Goal: Information Seeking & Learning: Learn about a topic

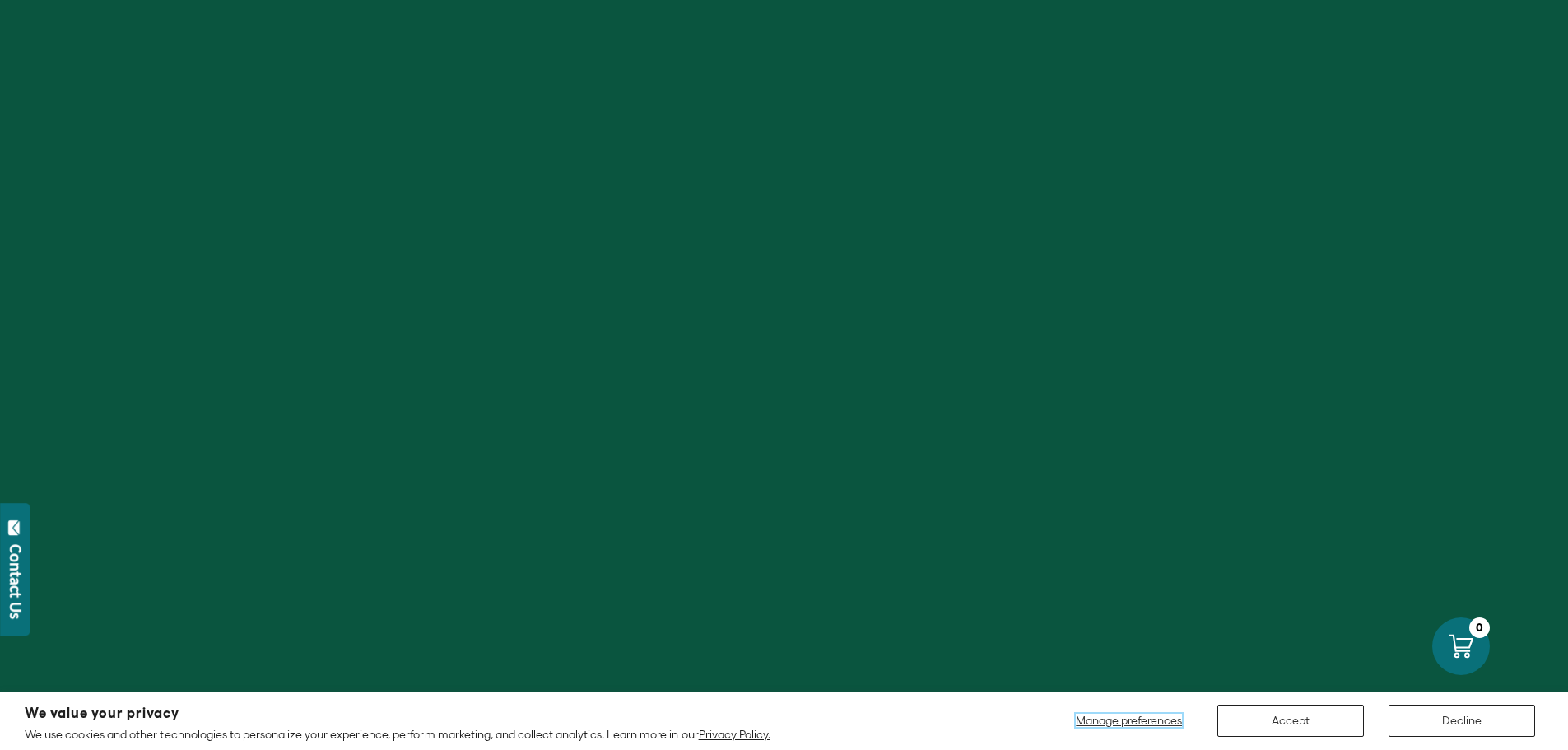
click at [1110, 721] on span "Manage preferences" at bounding box center [1129, 720] width 106 height 13
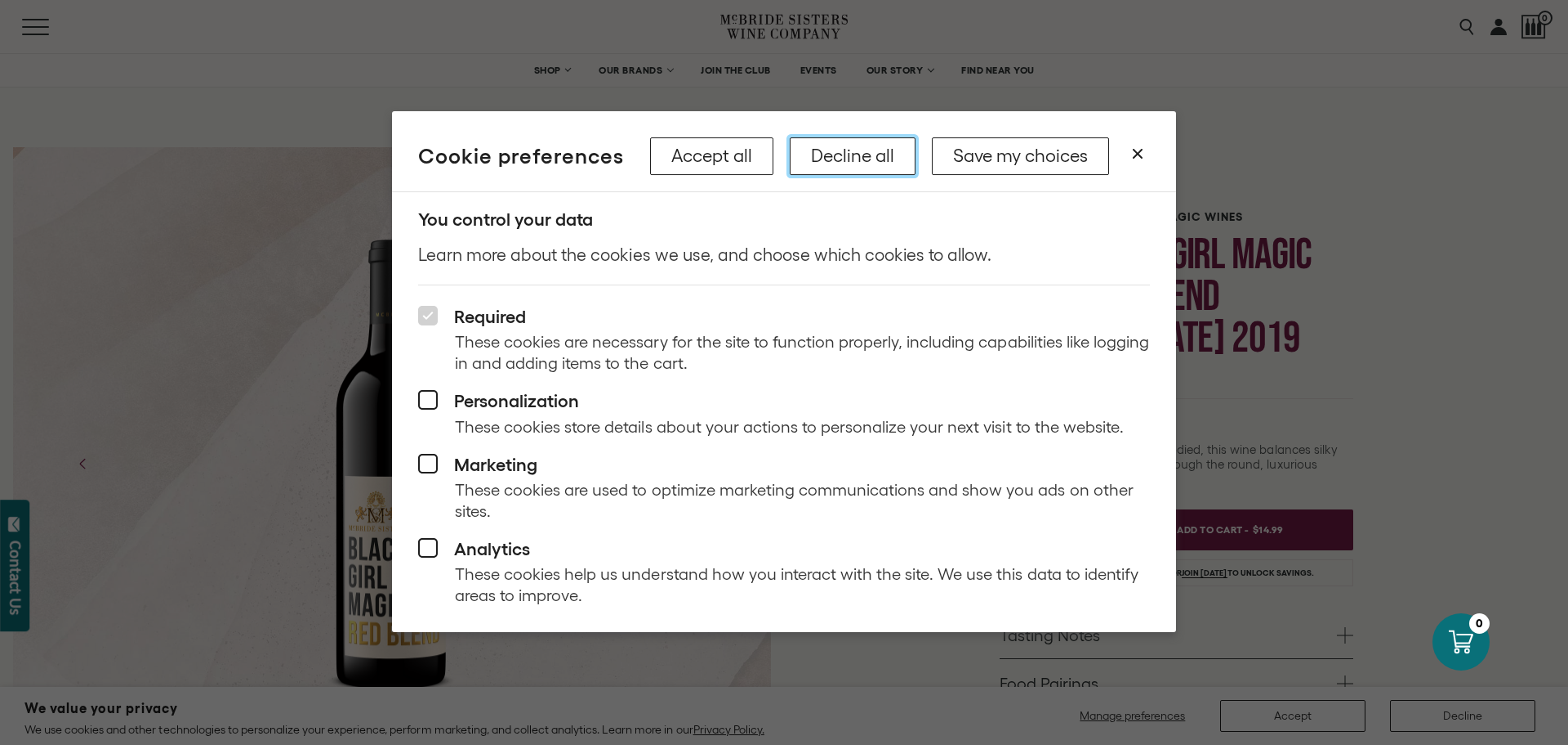
click at [847, 155] on button "Decline all" at bounding box center [852, 156] width 126 height 38
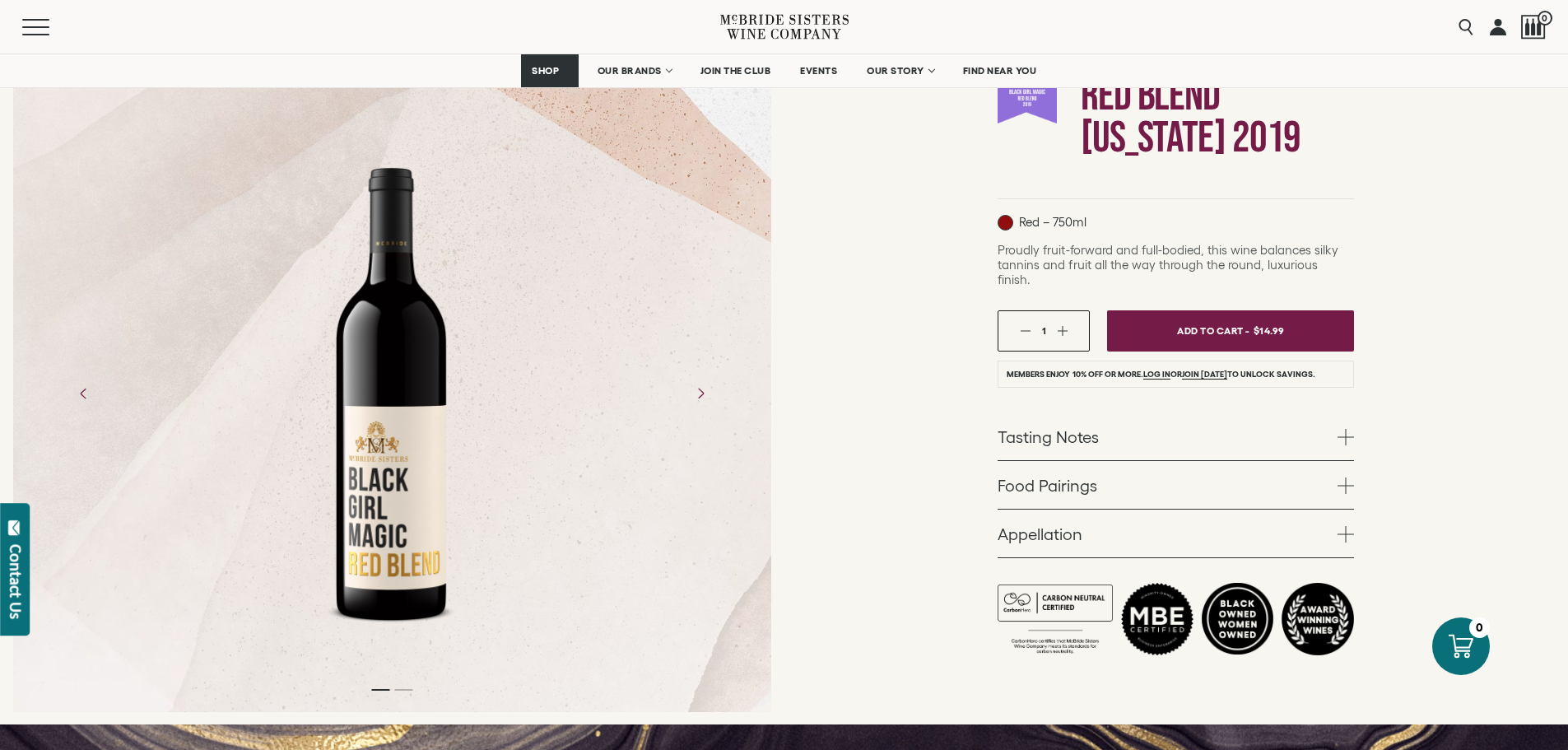
scroll to position [247, 0]
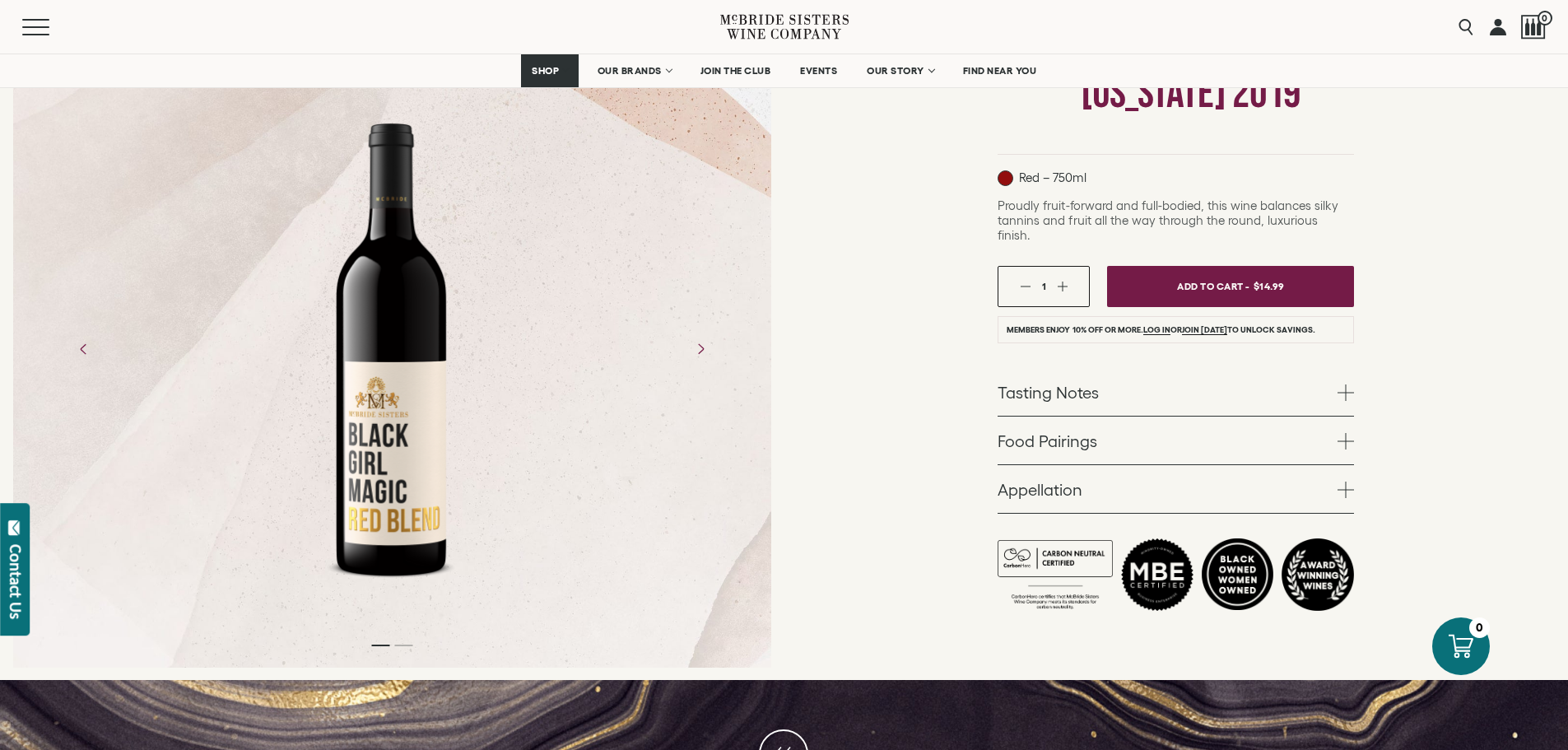
click at [1347, 385] on span at bounding box center [1346, 393] width 17 height 17
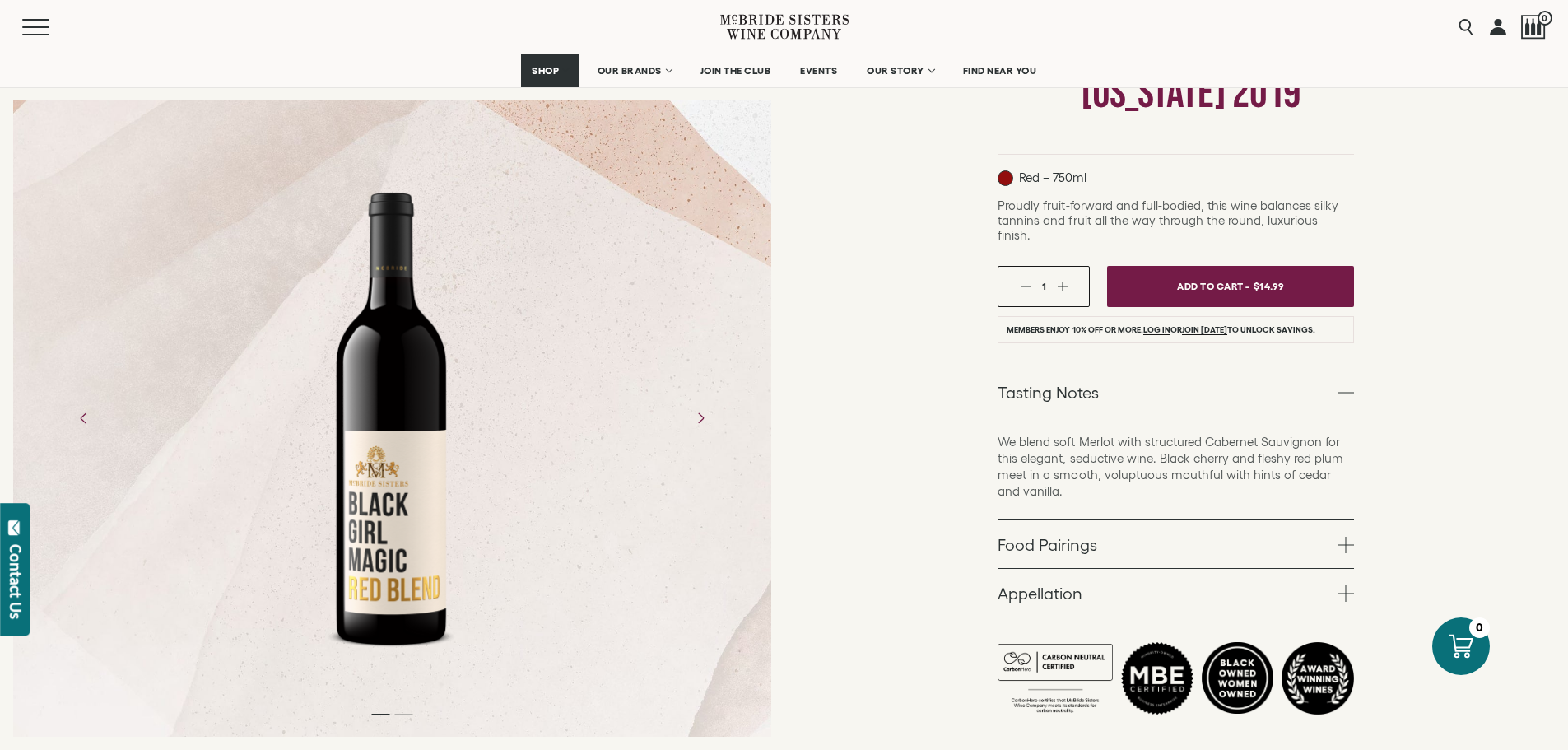
click at [1347, 536] on span at bounding box center [1346, 544] width 17 height 17
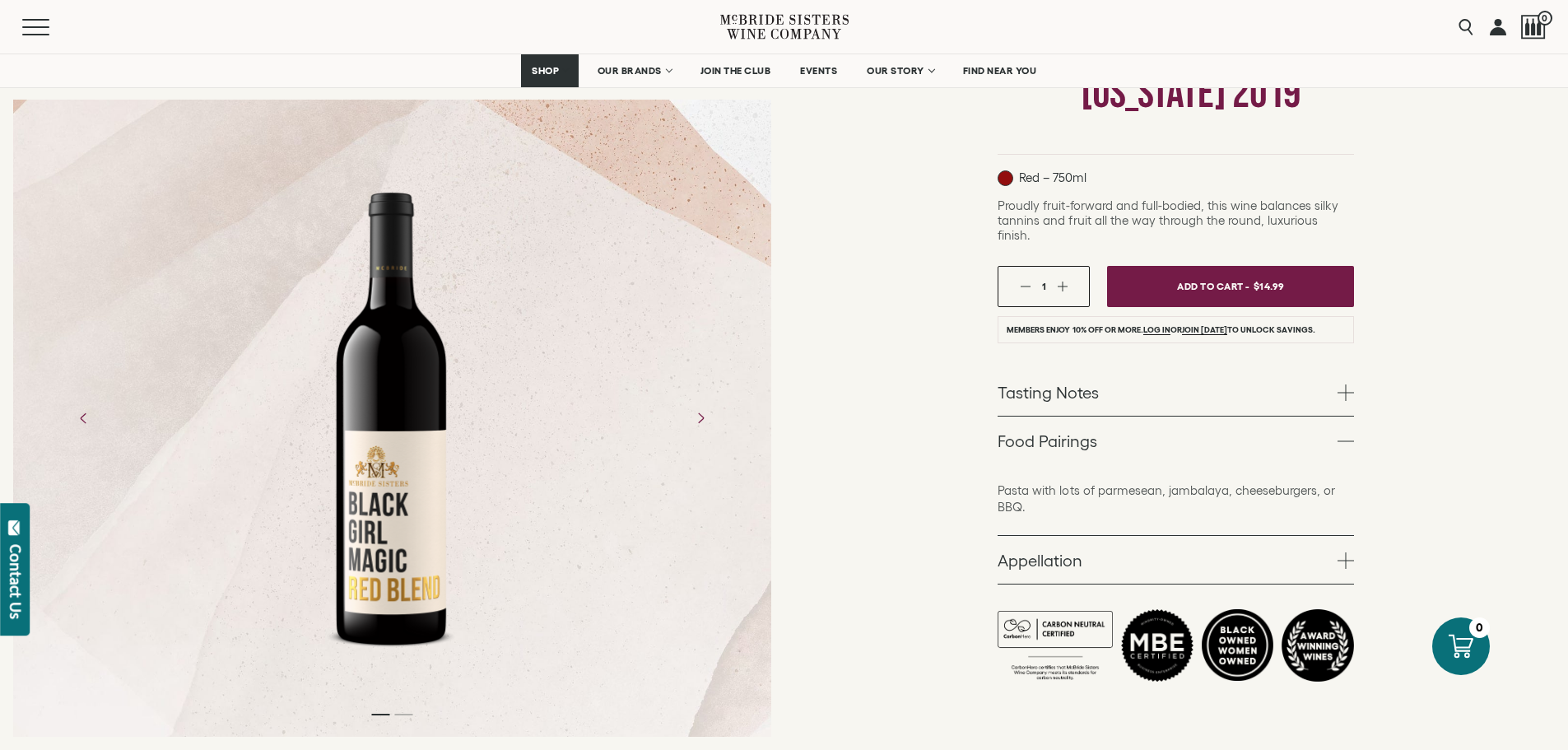
click at [1343, 552] on span at bounding box center [1346, 560] width 17 height 17
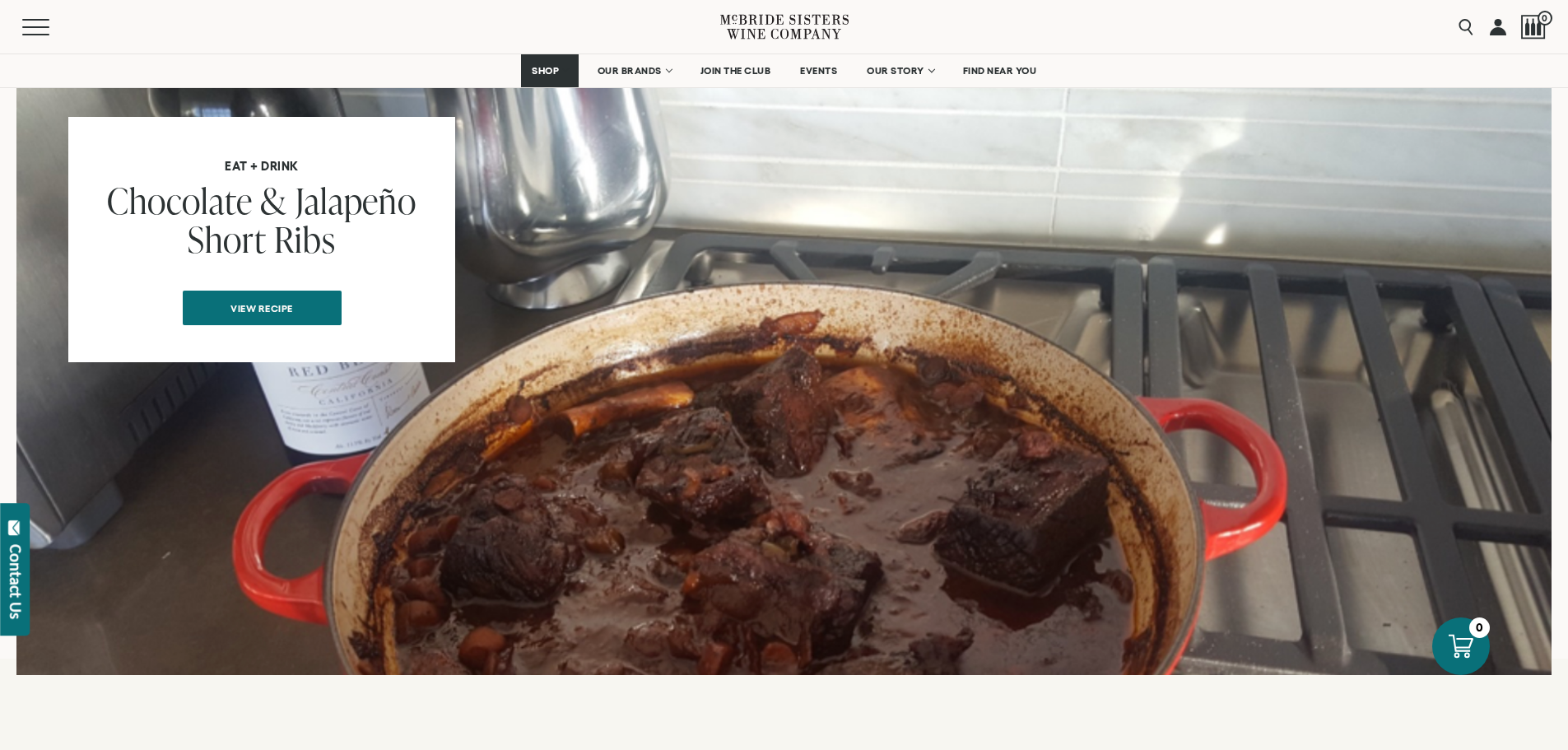
scroll to position [1070, 0]
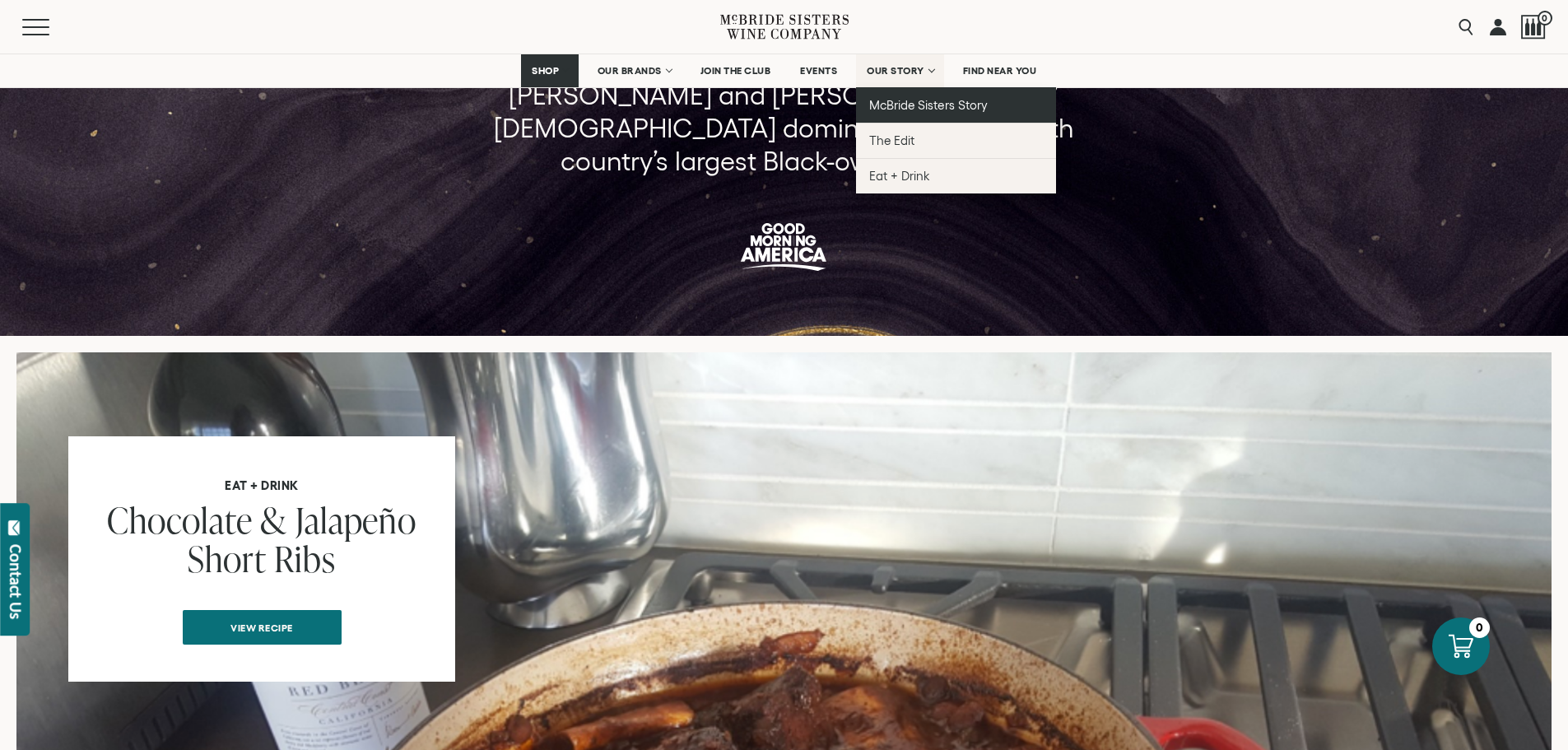
click at [892, 107] on span "McBride Sisters Story" at bounding box center [928, 104] width 118 height 14
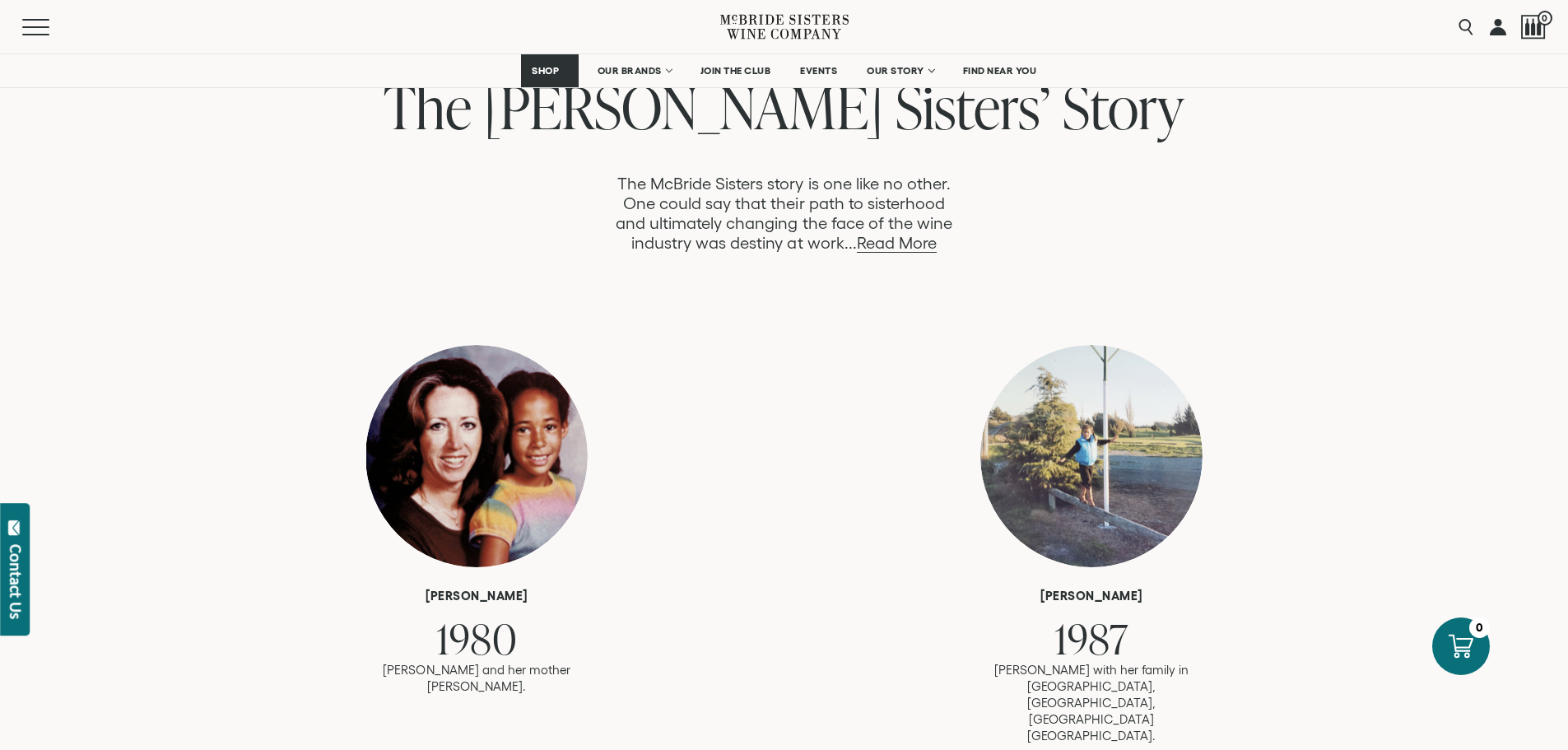
scroll to position [905, 0]
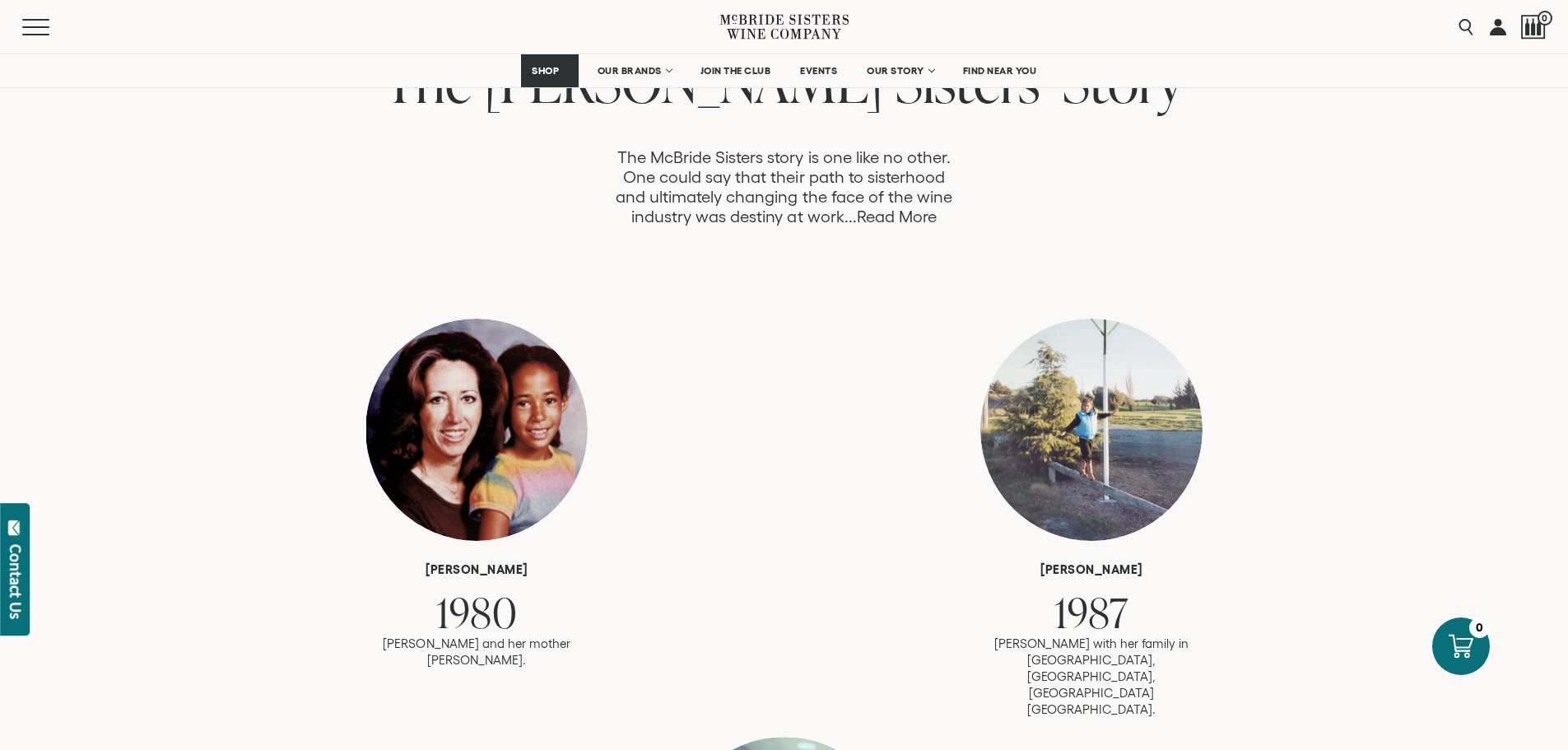
click at [883, 215] on link "Read More" at bounding box center [897, 216] width 80 height 19
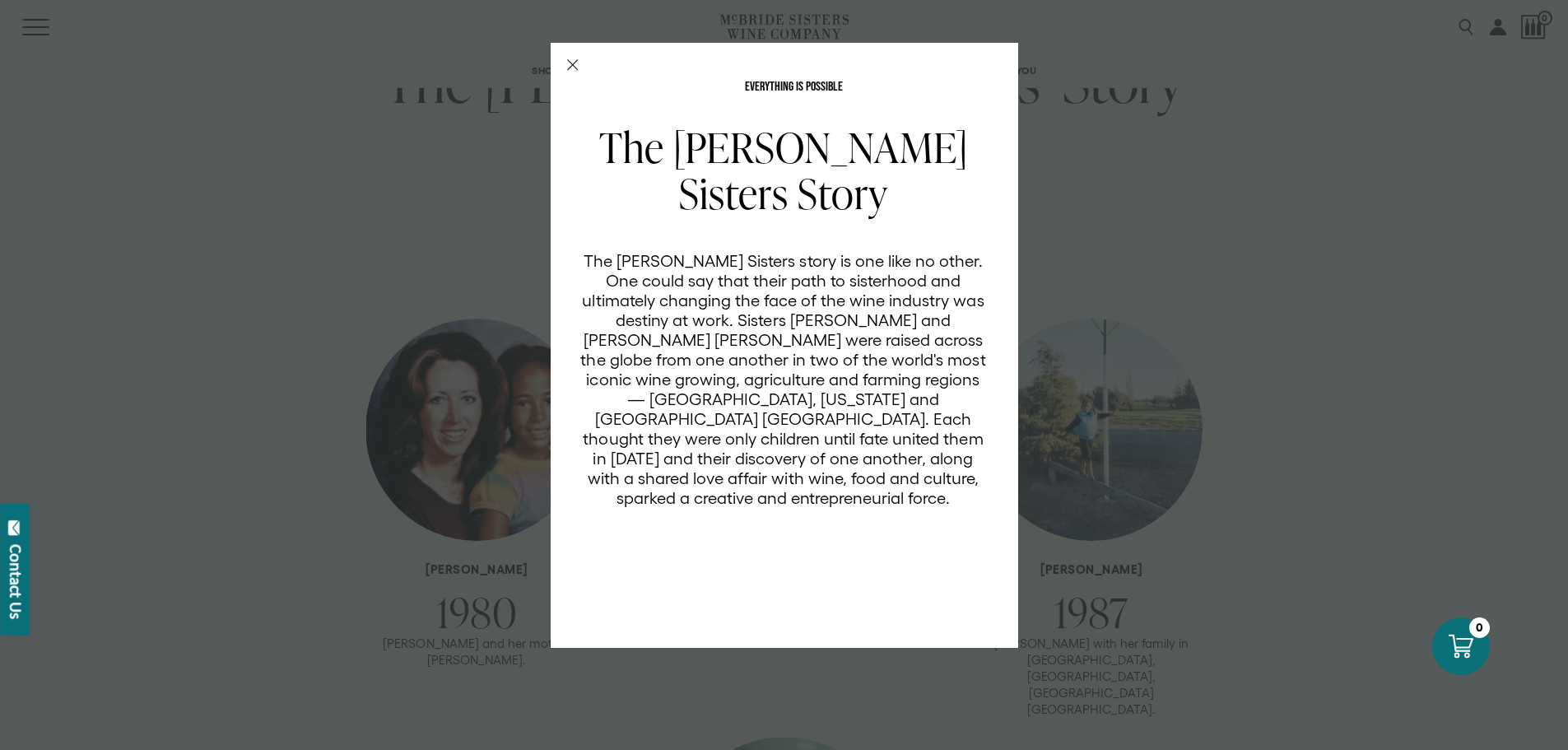
click at [564, 62] on div "EVERYTHING IS POSSIBLE The [PERSON_NAME] Sisters Story The [PERSON_NAME] Sister…" at bounding box center [784, 346] width 467 height 605
click at [571, 61] on icon "Close Modal" at bounding box center [573, 65] width 12 height 12
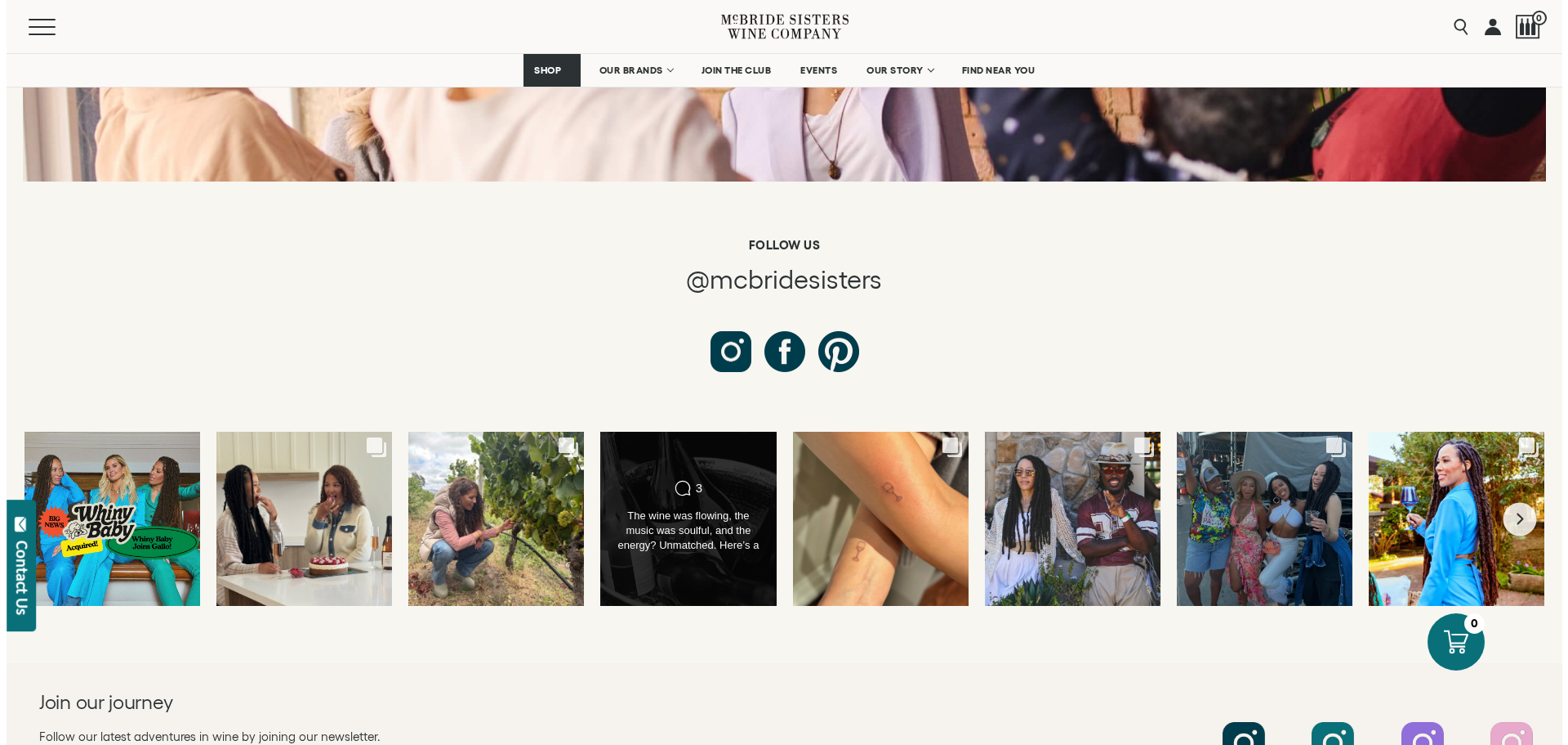
scroll to position [6049, 0]
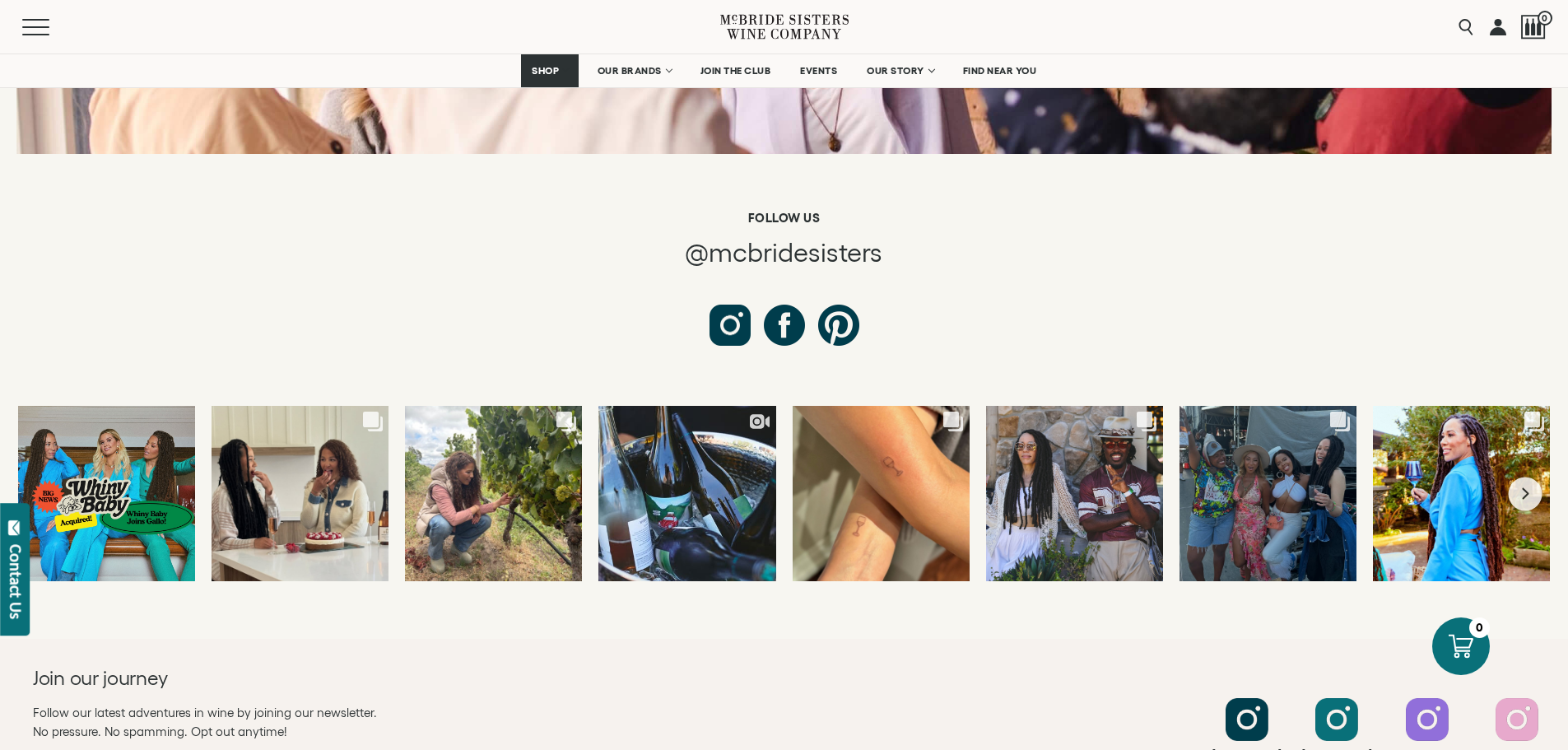
click at [1304, 483] on div "Day one of @bluenotejazzfestival was a success! See you all [DATE] at the @blac…" at bounding box center [1267, 506] width 143 height 46
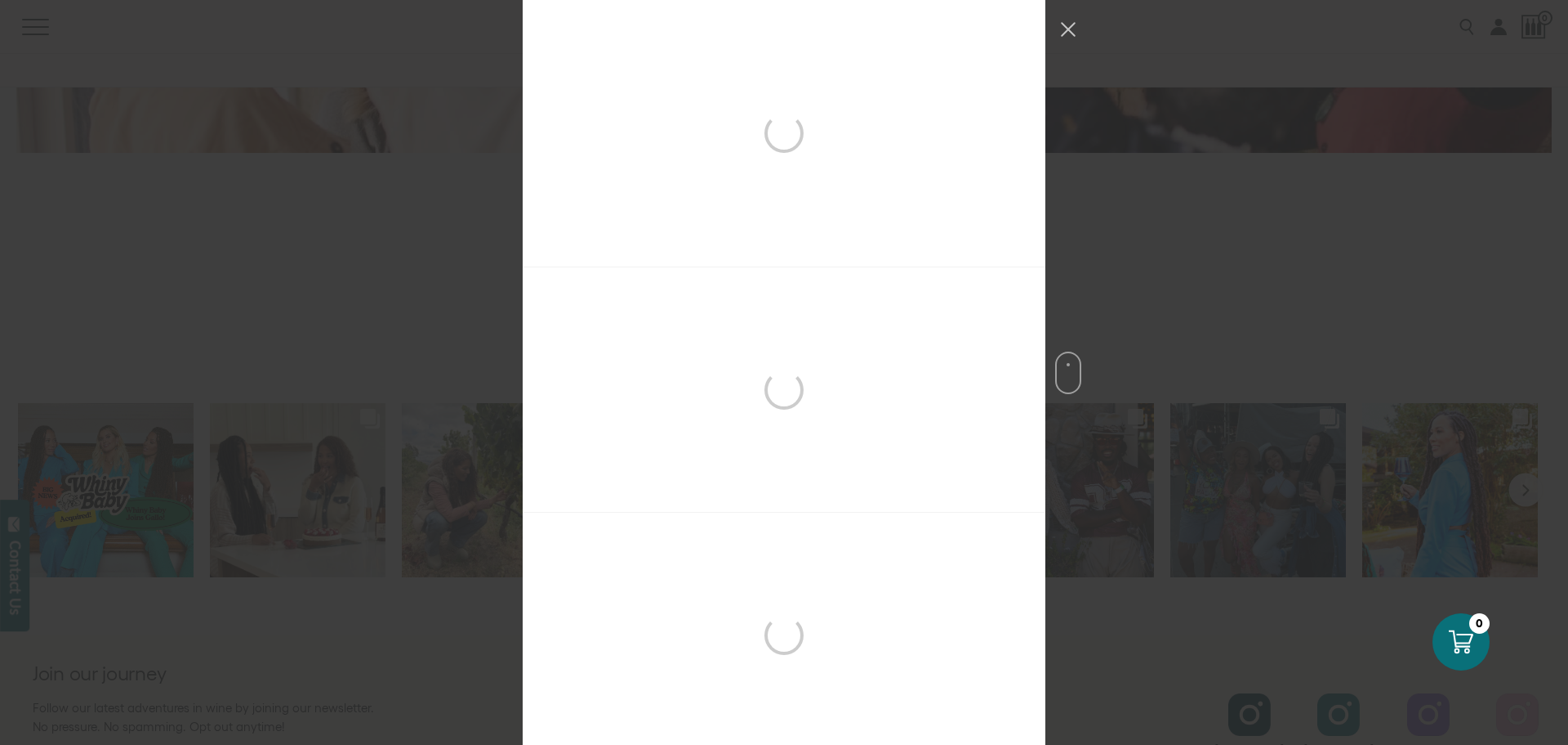
scroll to position [1493, 0]
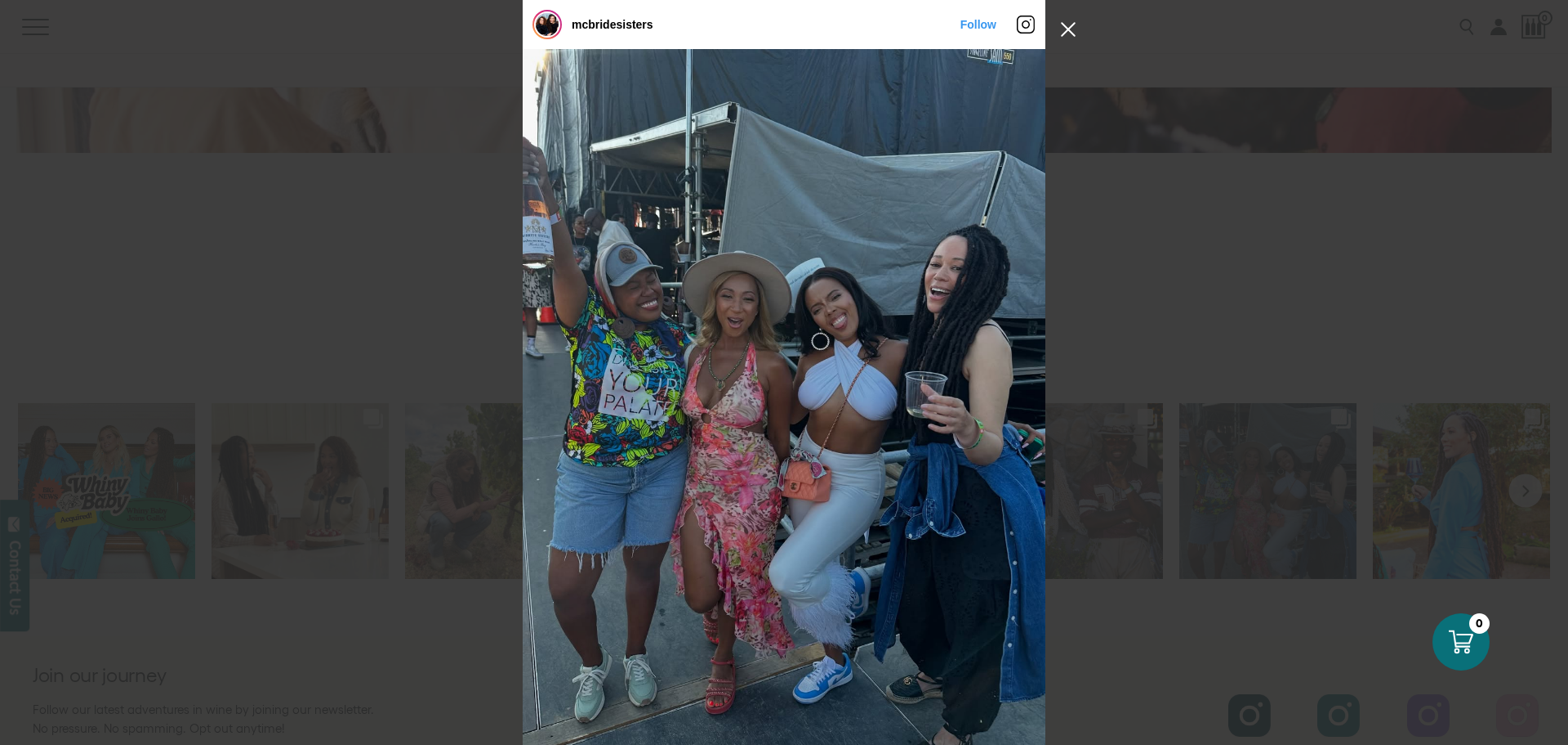
click at [1058, 29] on button "Close Instagram Feed Popup" at bounding box center [1069, 30] width 26 height 26
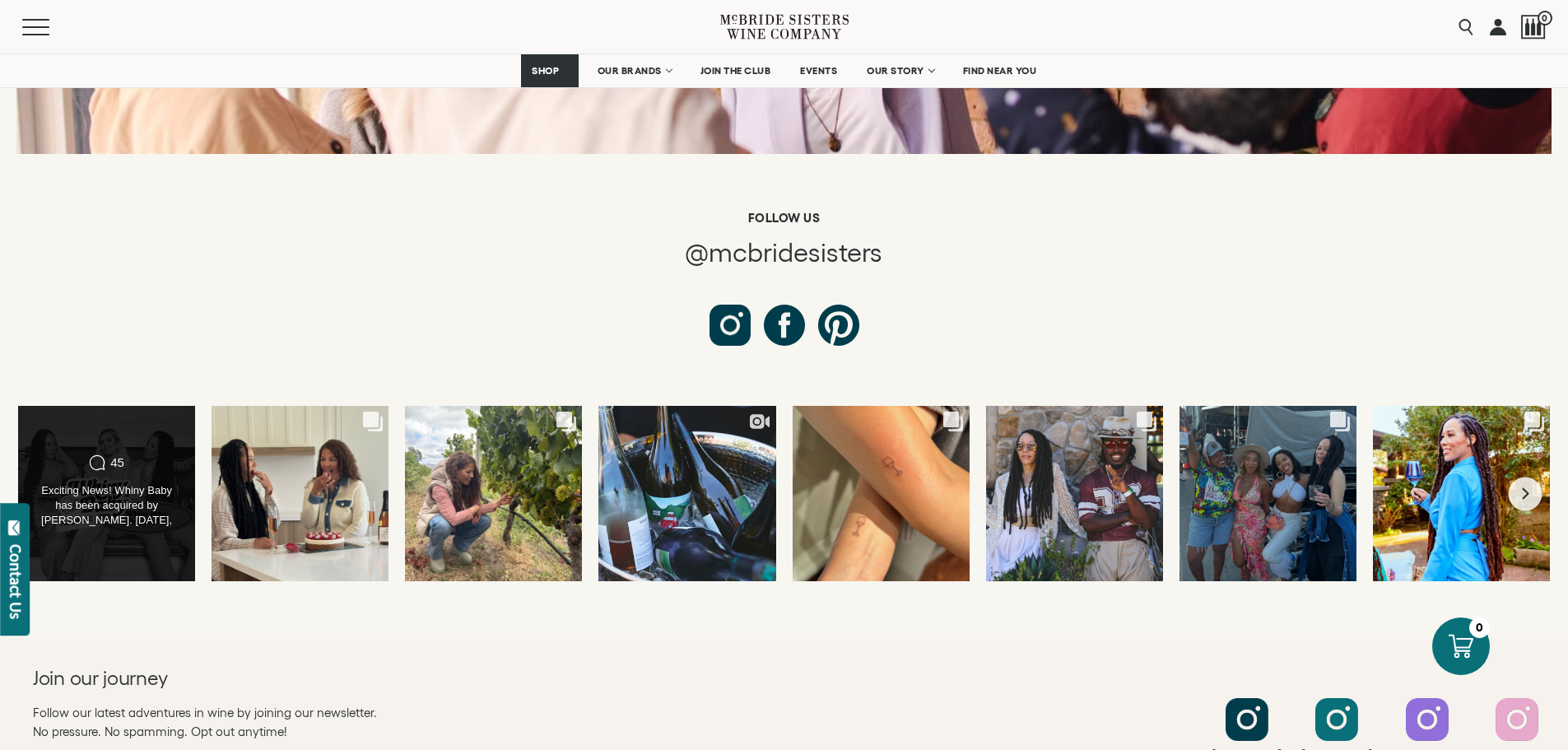
click at [116, 483] on div "Exciting News! Whiny Baby has been acquired by [PERSON_NAME]. [DATE], we partne…" at bounding box center [107, 506] width 143 height 46
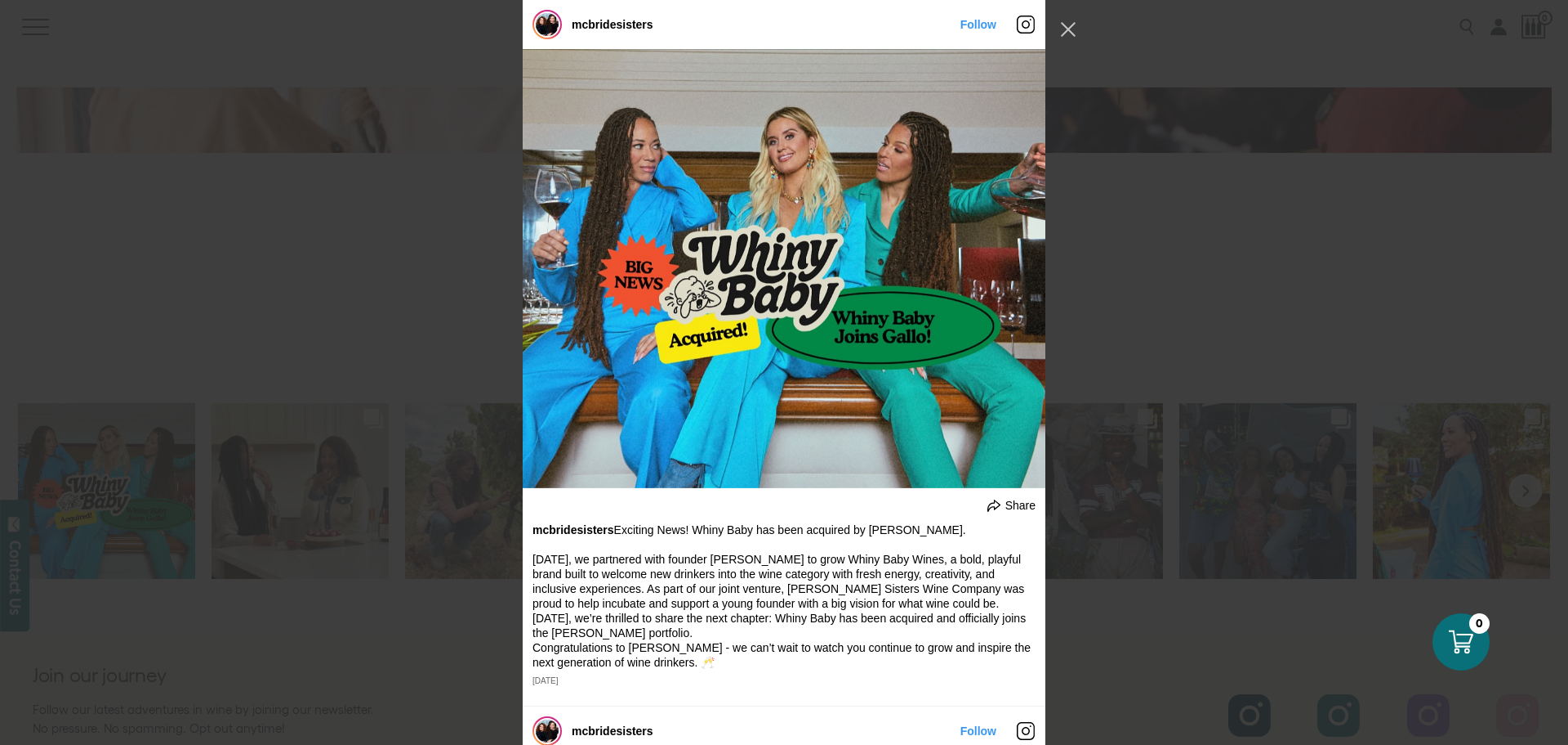
scroll to position [81, 0]
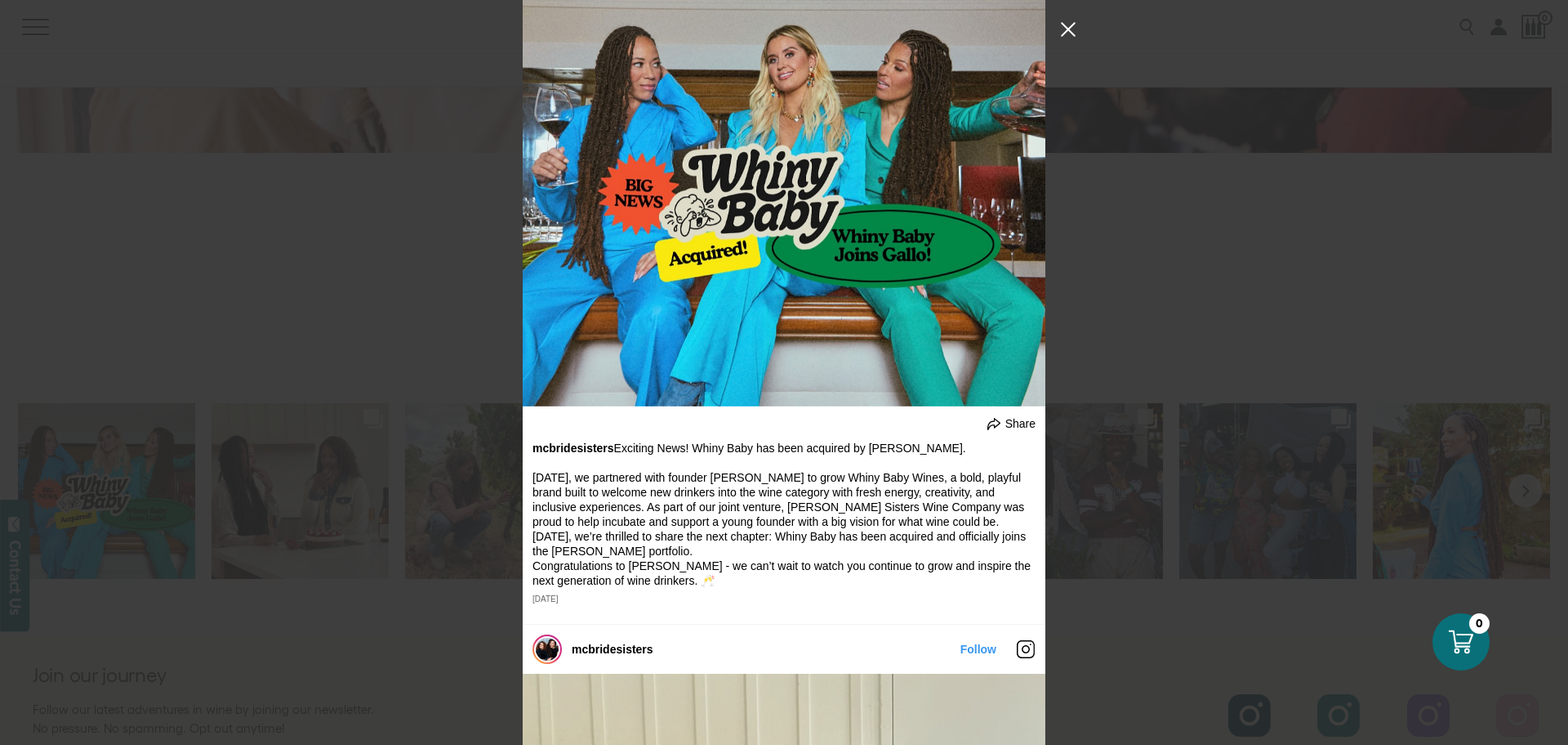
click at [1069, 30] on button "Close Instagram Feed Popup" at bounding box center [1069, 30] width 26 height 26
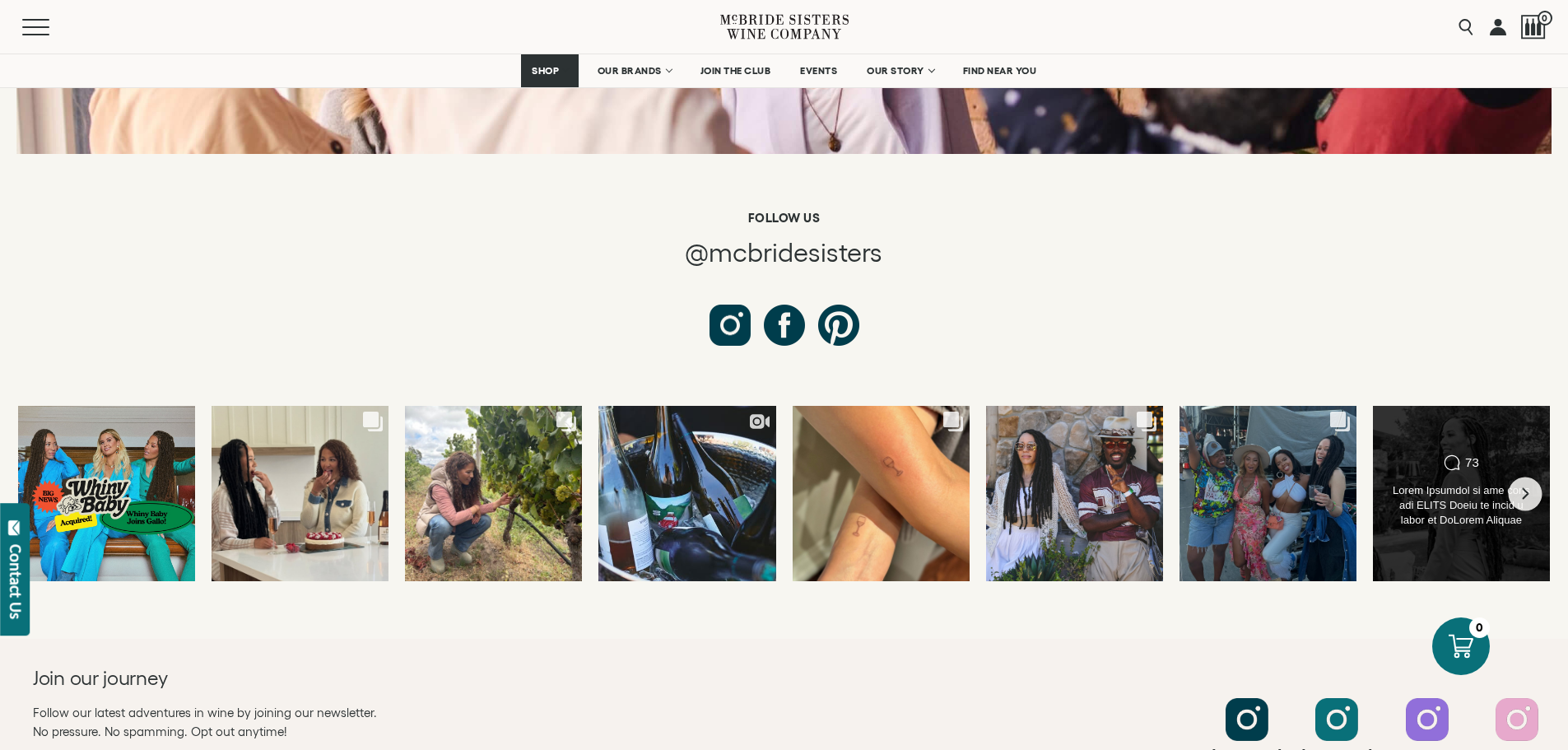
click at [1459, 483] on div at bounding box center [1461, 506] width 143 height 46
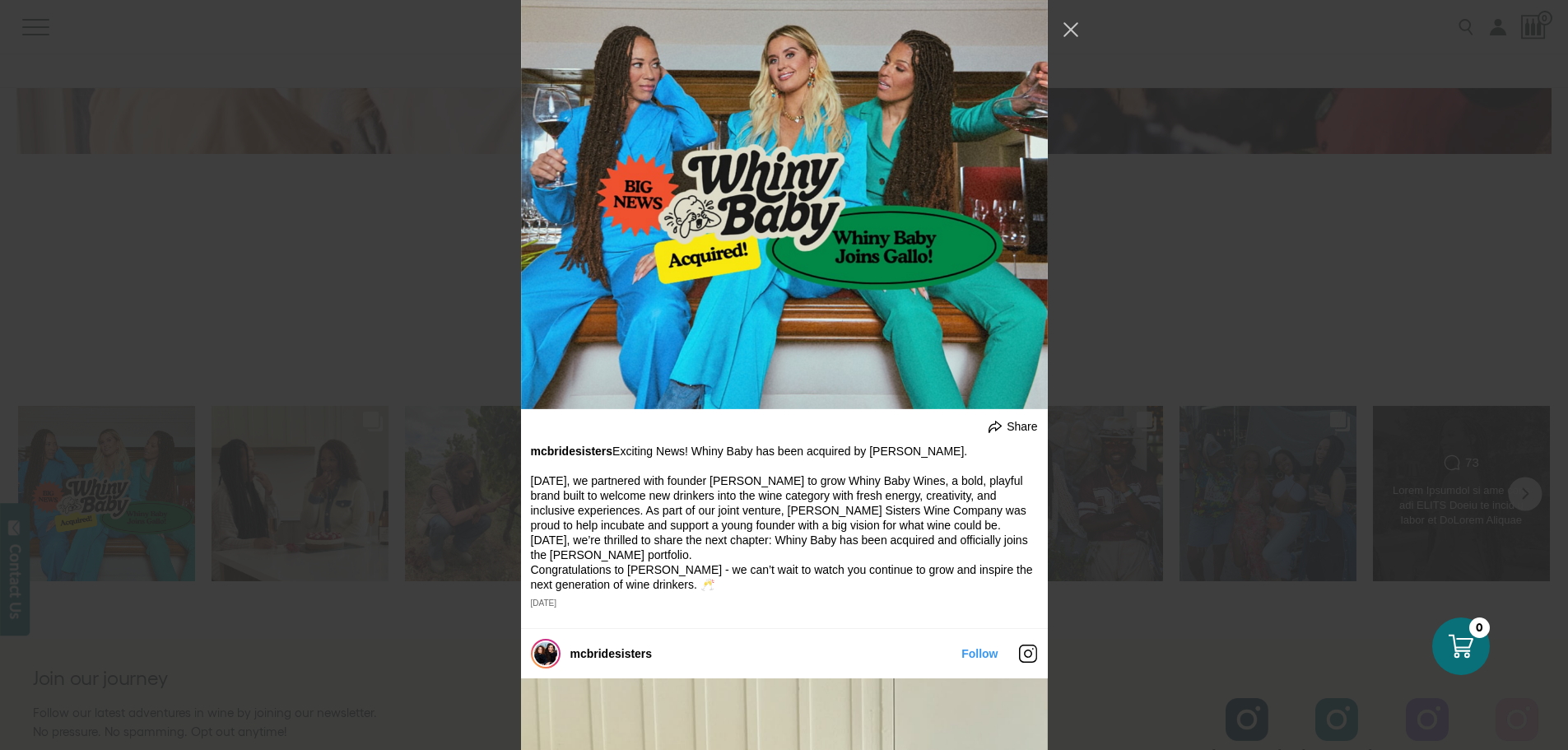
scroll to position [3789, 0]
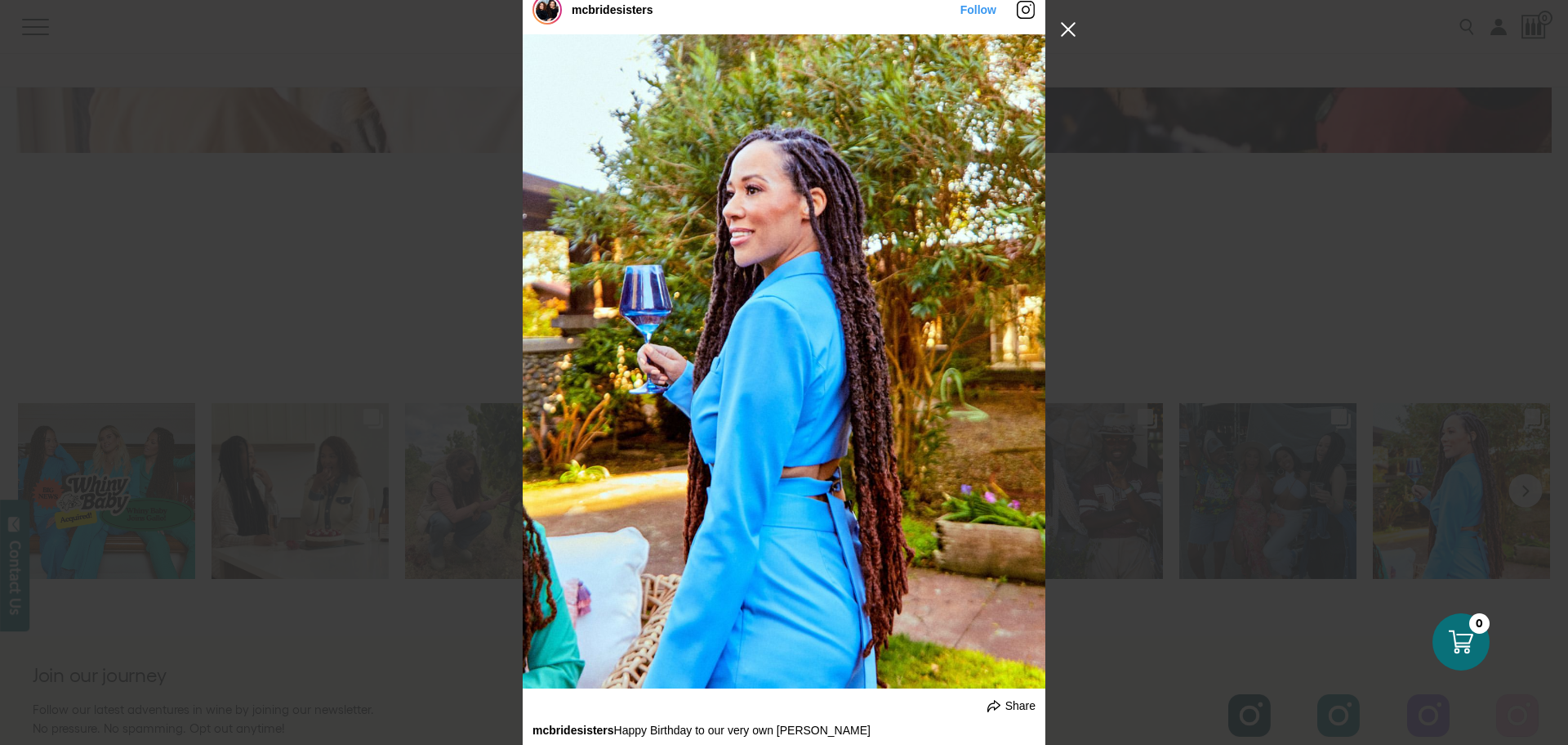
click at [1068, 27] on button "Close Instagram Feed Popup" at bounding box center [1069, 30] width 26 height 26
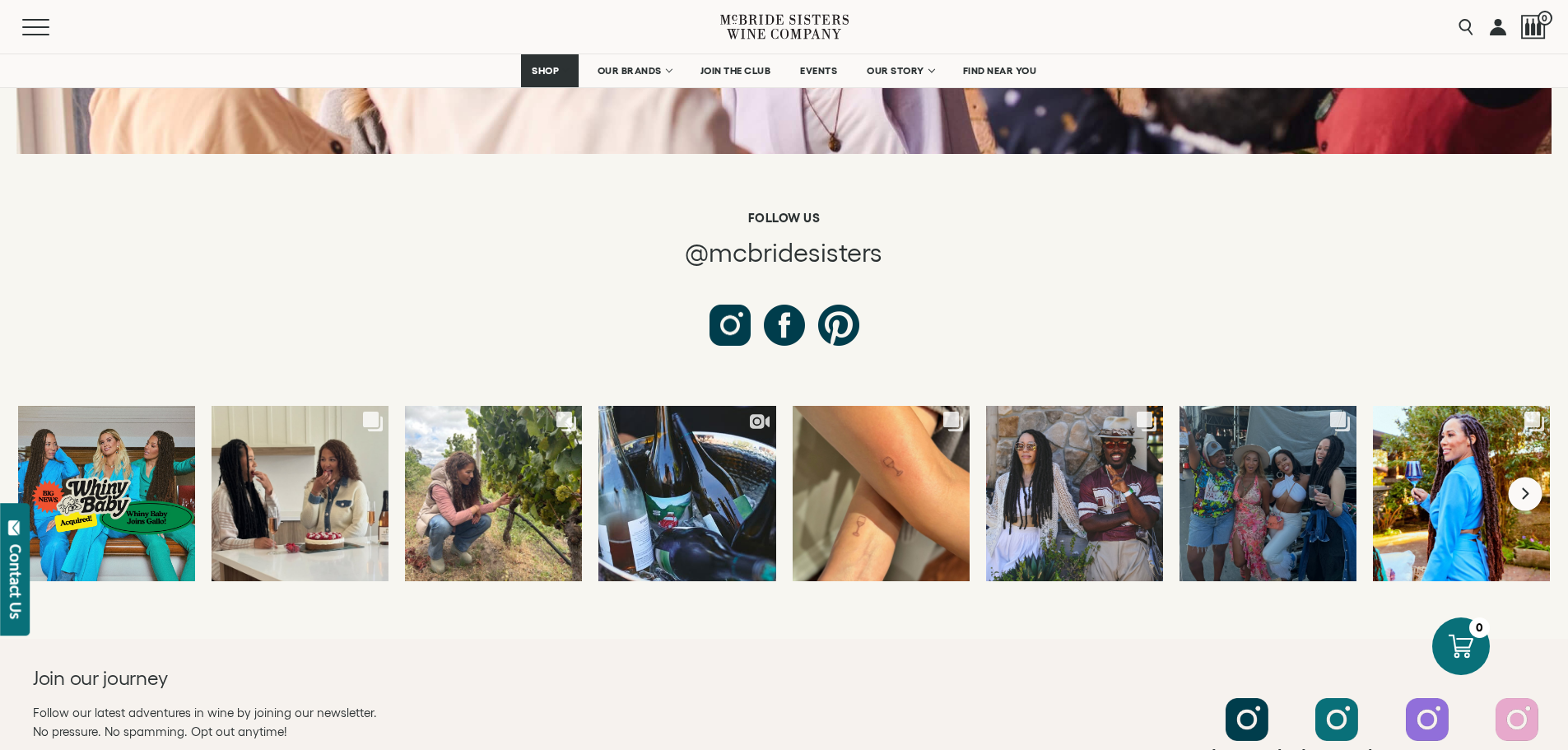
click at [1526, 488] on icon "Next slide" at bounding box center [1525, 494] width 7 height 12
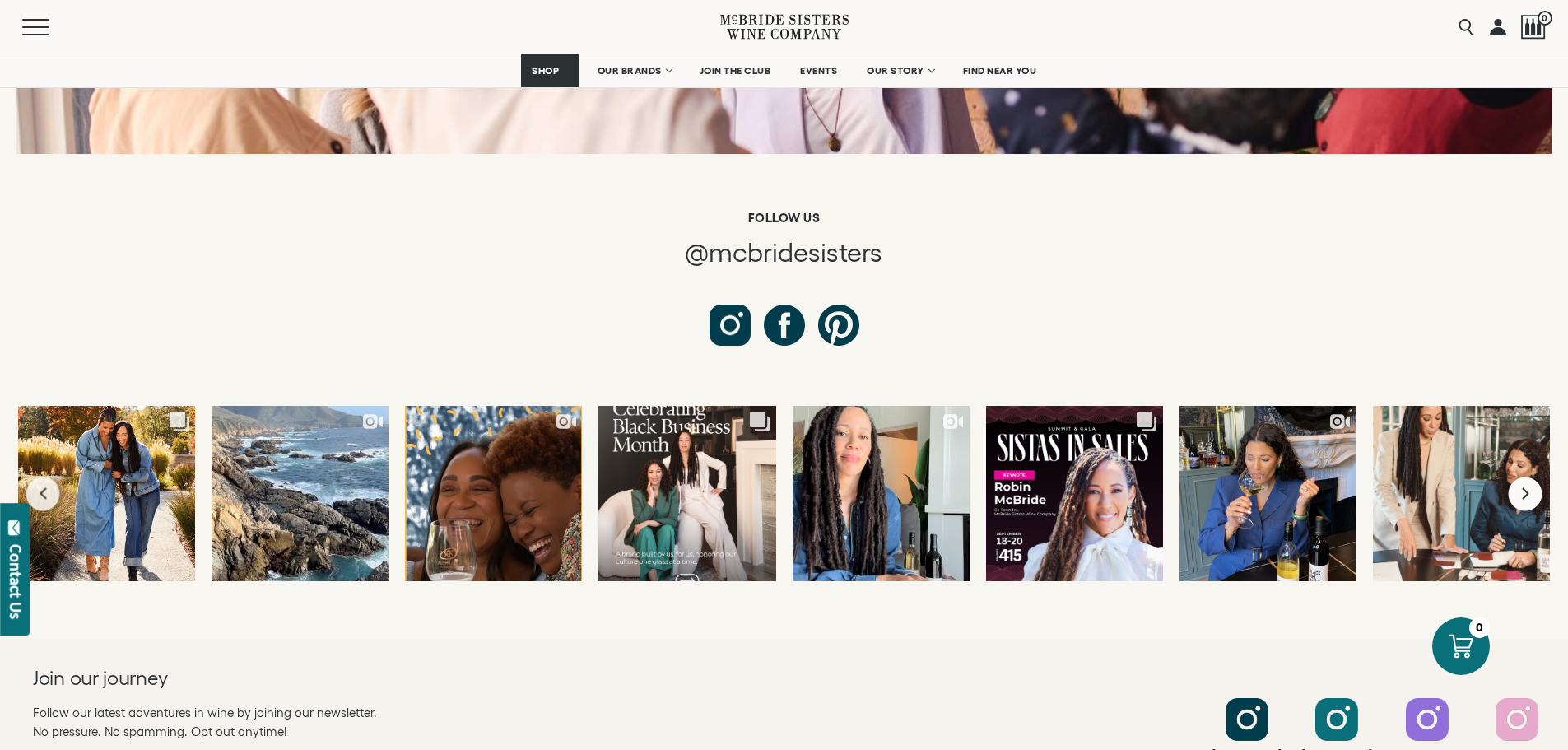
click at [1526, 488] on icon "Next slide" at bounding box center [1525, 494] width 7 height 12
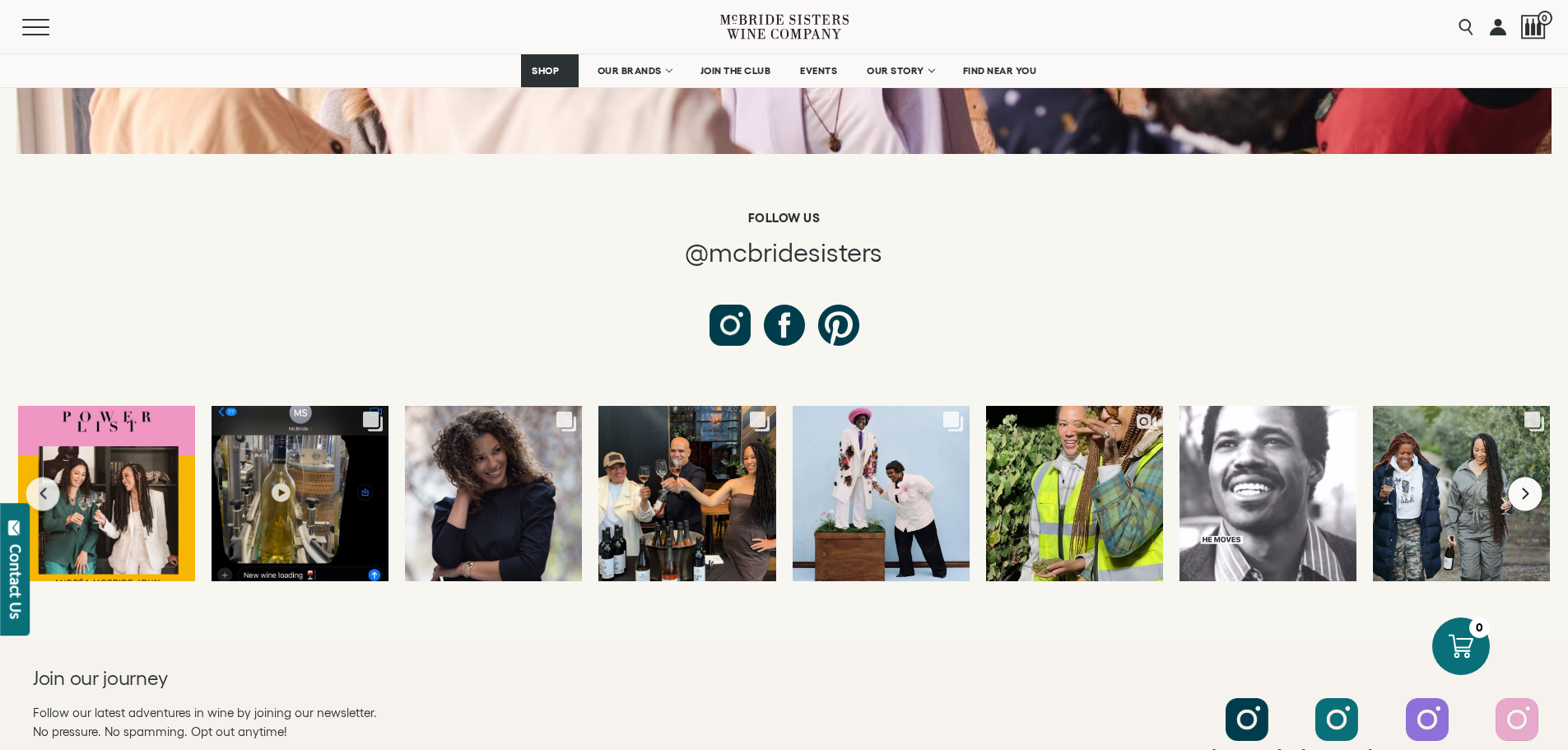
click at [1526, 488] on icon "Next slide" at bounding box center [1525, 494] width 7 height 12
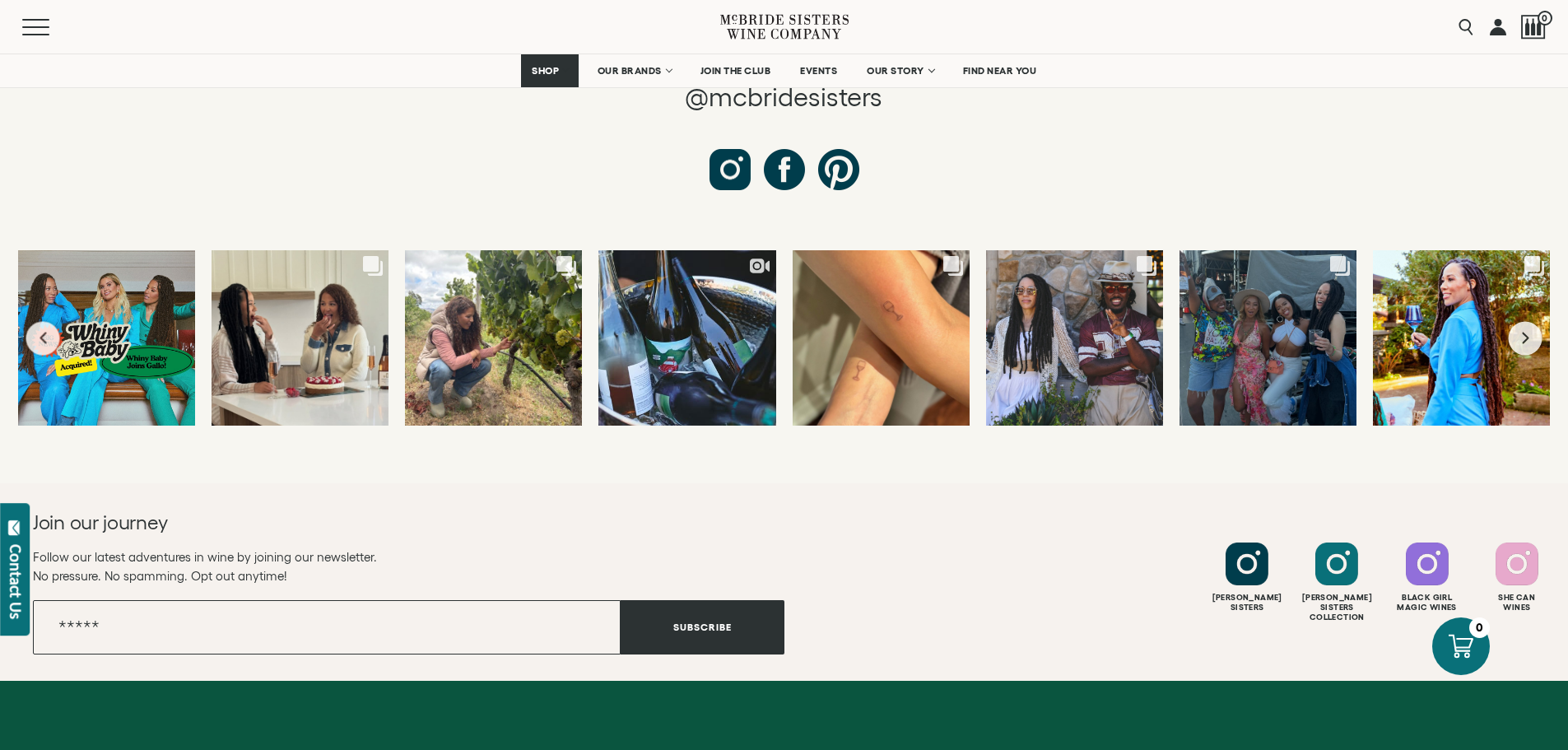
scroll to position [6336, 0]
